Goal: Task Accomplishment & Management: Use online tool/utility

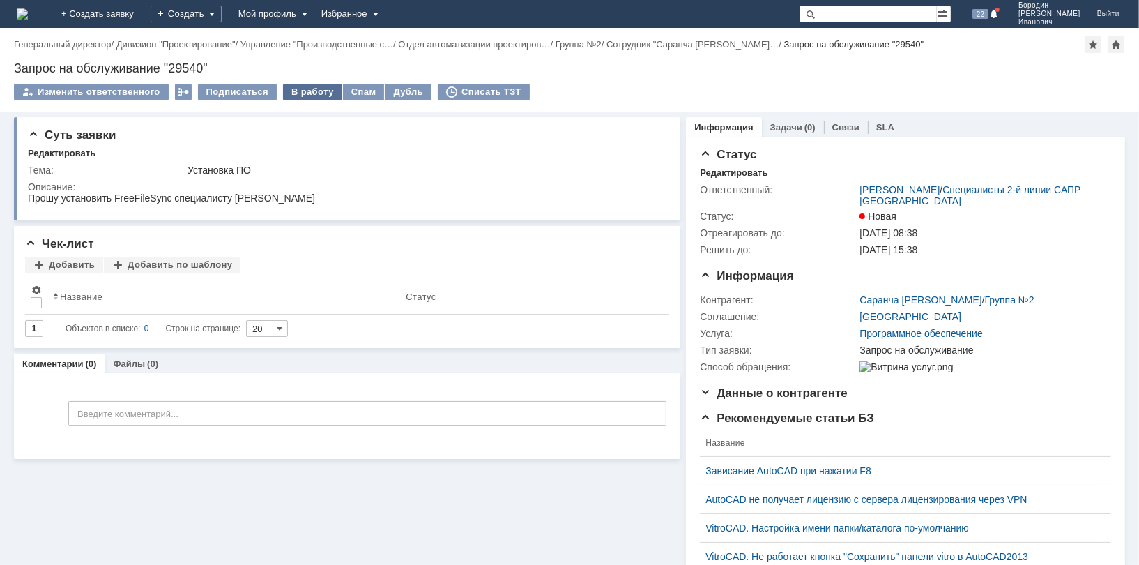
click at [312, 92] on div "В работу" at bounding box center [312, 92] width 59 height 17
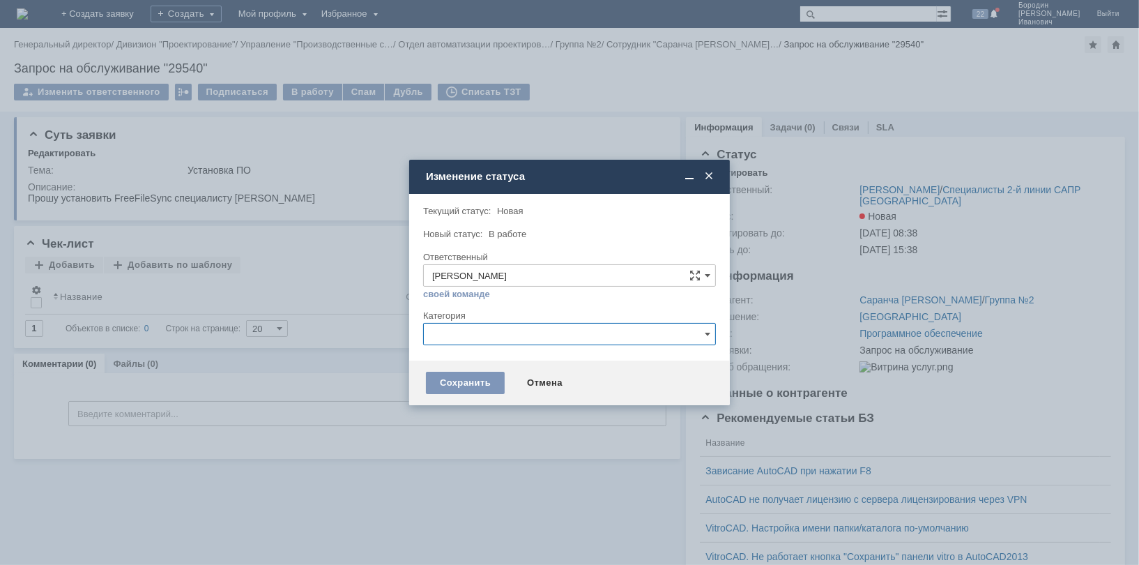
click at [712, 332] on input "text" at bounding box center [569, 334] width 293 height 22
click at [1101, 182] on div at bounding box center [569, 282] width 1139 height 565
click at [711, 175] on span at bounding box center [709, 176] width 14 height 13
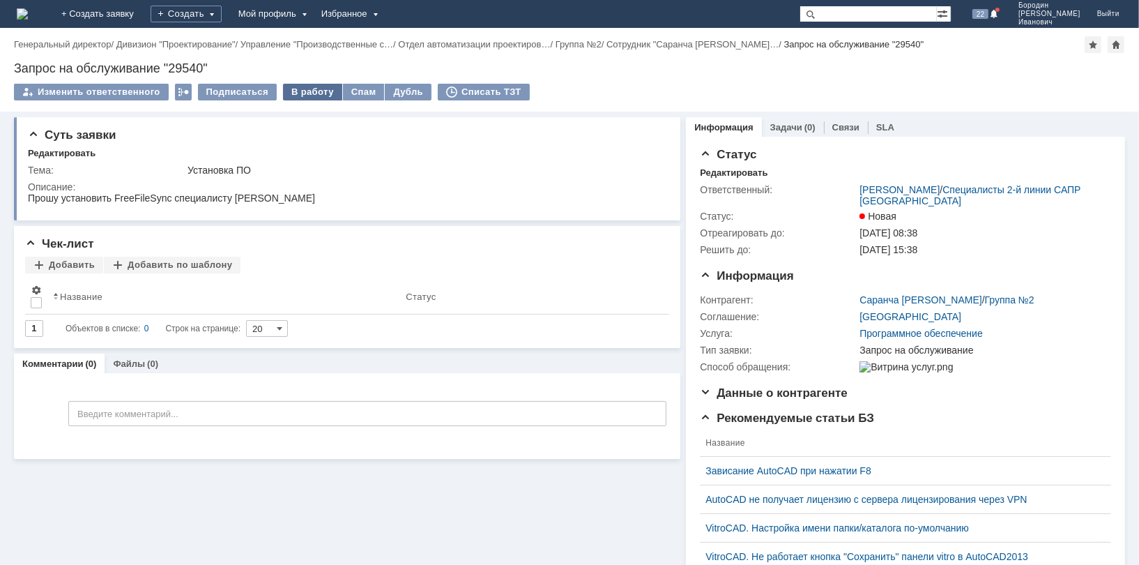
click at [309, 90] on div "В работу" at bounding box center [312, 92] width 59 height 17
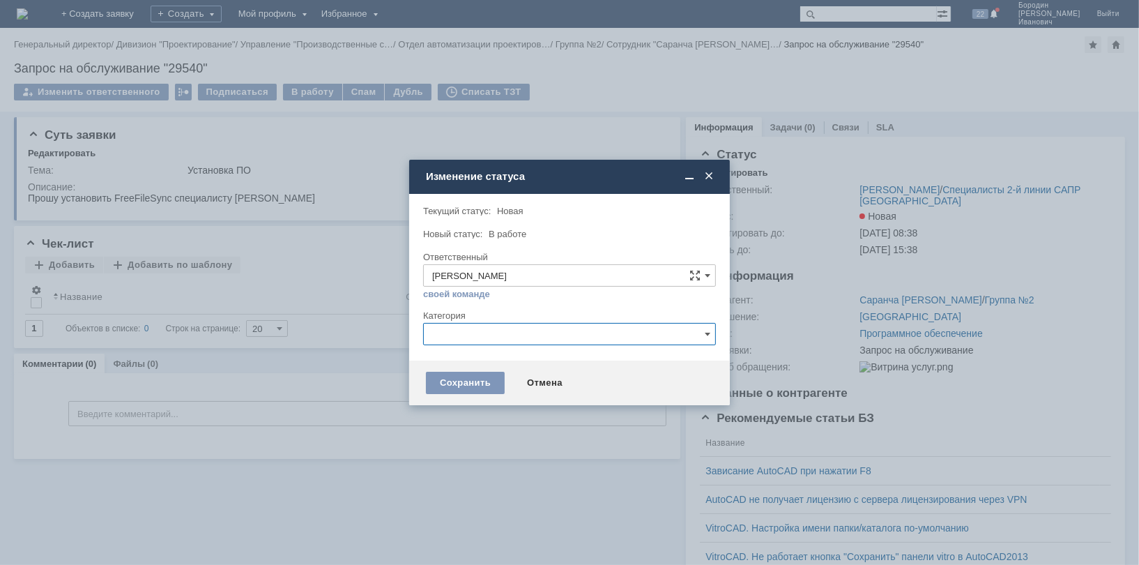
click at [710, 332] on input "text" at bounding box center [569, 334] width 293 height 22
click at [486, 402] on span "FreeComander" at bounding box center [569, 402] width 275 height 11
type input "FreeComander"
click at [465, 381] on div "Сохранить" at bounding box center [465, 382] width 79 height 22
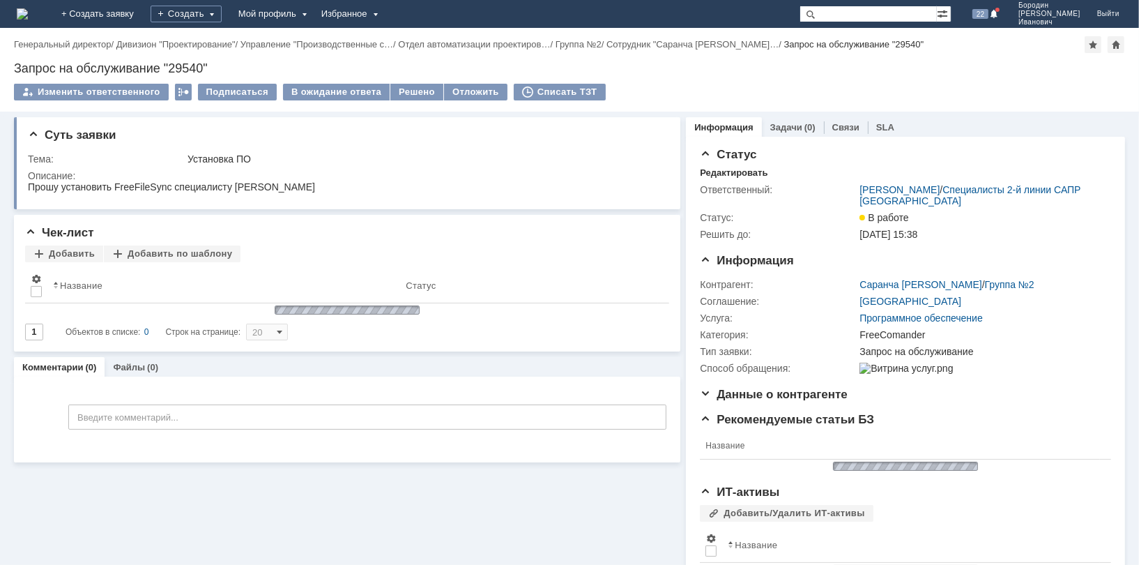
scroll to position [0, 0]
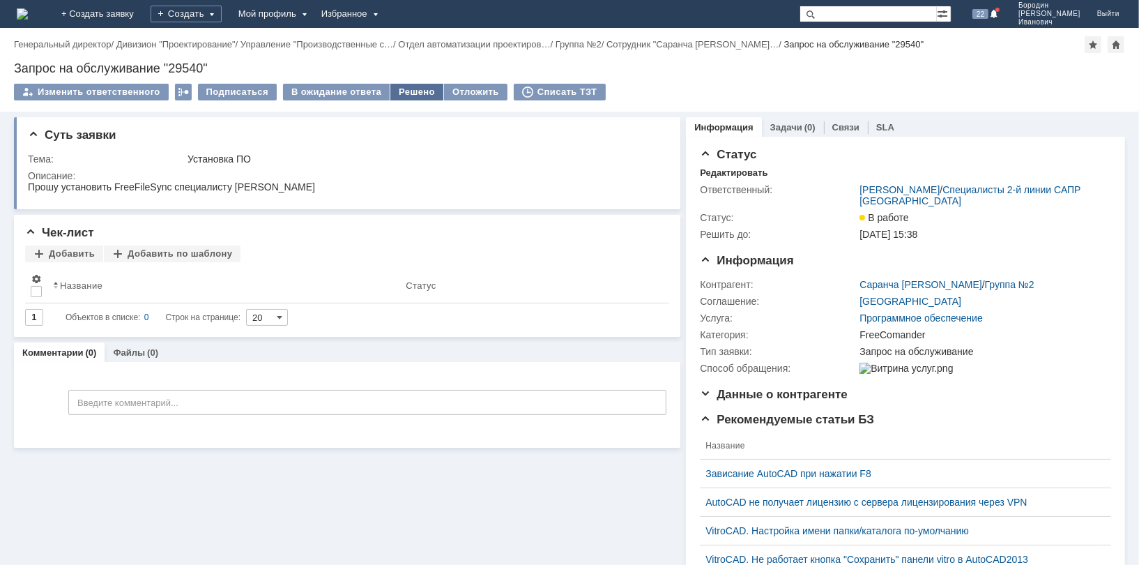
click at [414, 92] on div "Решено" at bounding box center [416, 92] width 53 height 17
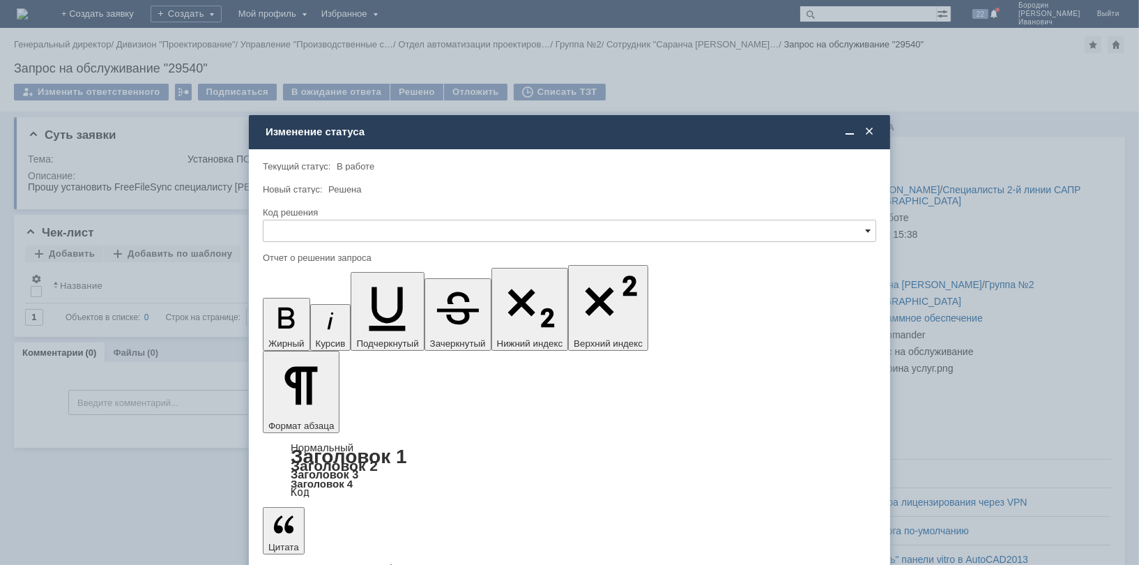
click at [868, 227] on span at bounding box center [868, 230] width 6 height 11
click at [371, 325] on span "Решено" at bounding box center [569, 324] width 595 height 11
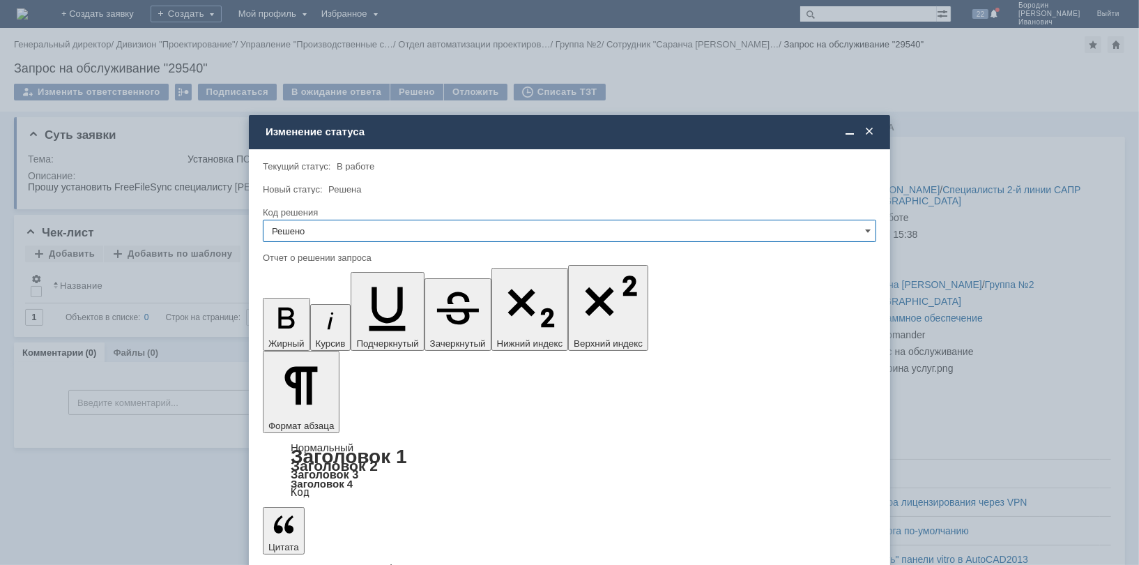
type input "Решено"
